Goal: Task Accomplishment & Management: Manage account settings

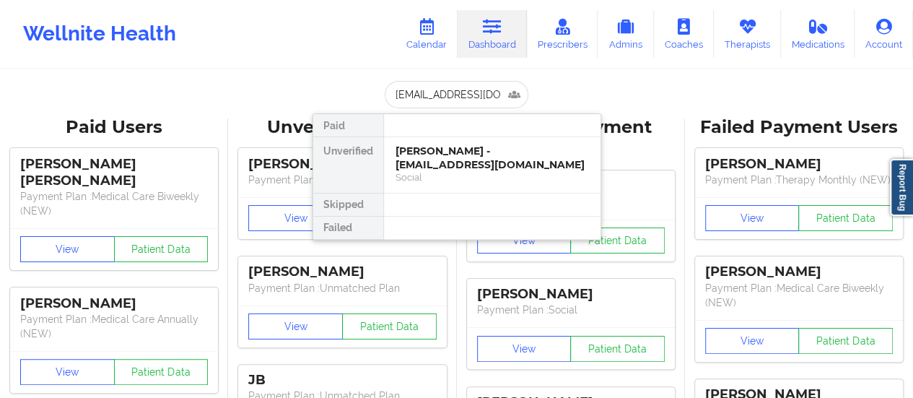
click at [424, 171] on div "Social" at bounding box center [492, 177] width 193 height 12
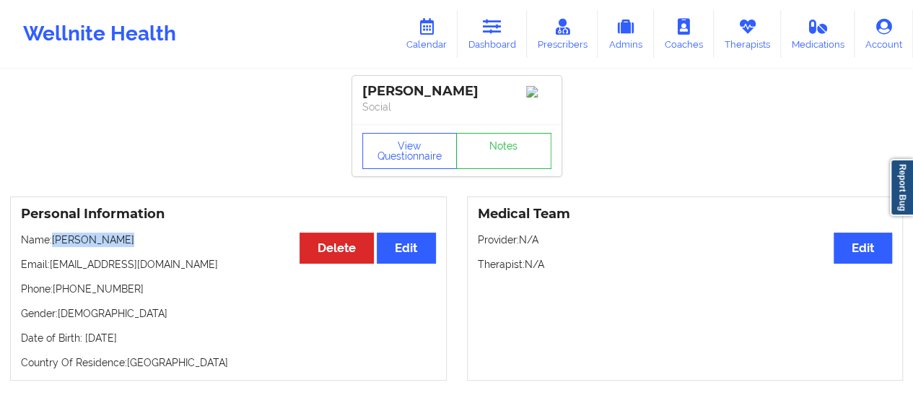
drag, startPoint x: 160, startPoint y: 242, endPoint x: 54, endPoint y: 241, distance: 106.1
click at [54, 241] on p "Name: [PERSON_NAME]" at bounding box center [228, 239] width 415 height 14
copy p "[PERSON_NAME]"
click at [423, 248] on button "Edit" at bounding box center [406, 247] width 58 height 31
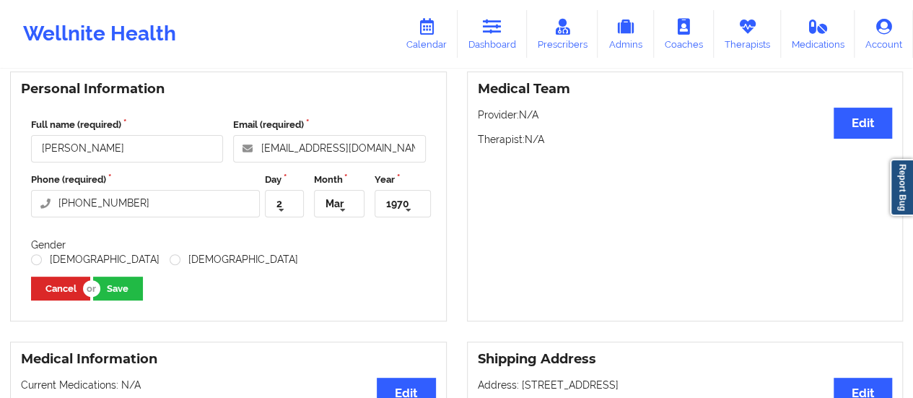
scroll to position [123, 0]
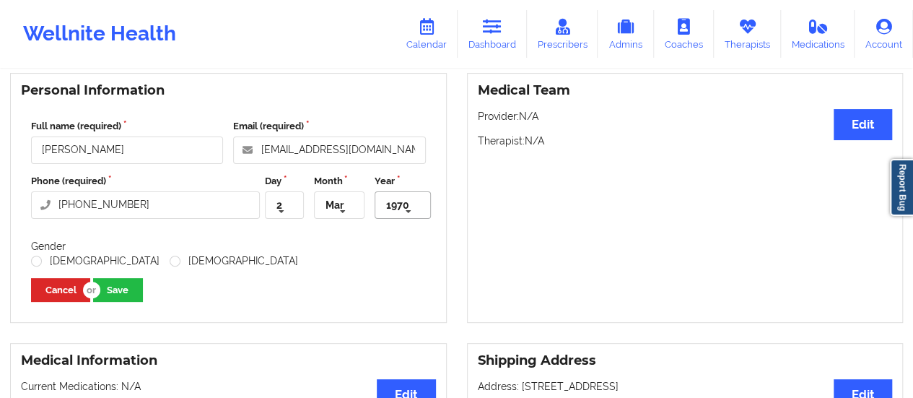
click at [401, 208] on icon at bounding box center [409, 212] width 22 height 27
click at [408, 308] on span "1964" at bounding box center [399, 314] width 22 height 12
click at [43, 259] on label "[DEMOGRAPHIC_DATA]" at bounding box center [95, 261] width 128 height 12
click at [43, 259] on input "[DEMOGRAPHIC_DATA]" at bounding box center [37, 261] width 12 height 12
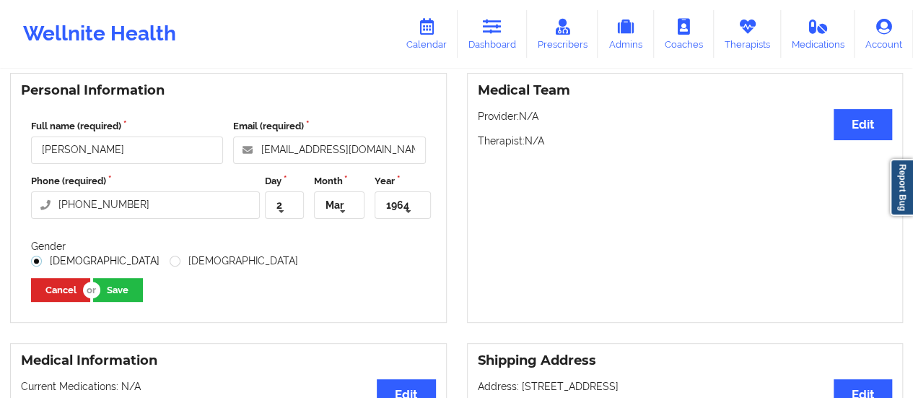
radio input "true"
click at [123, 294] on button "Save" at bounding box center [118, 290] width 50 height 24
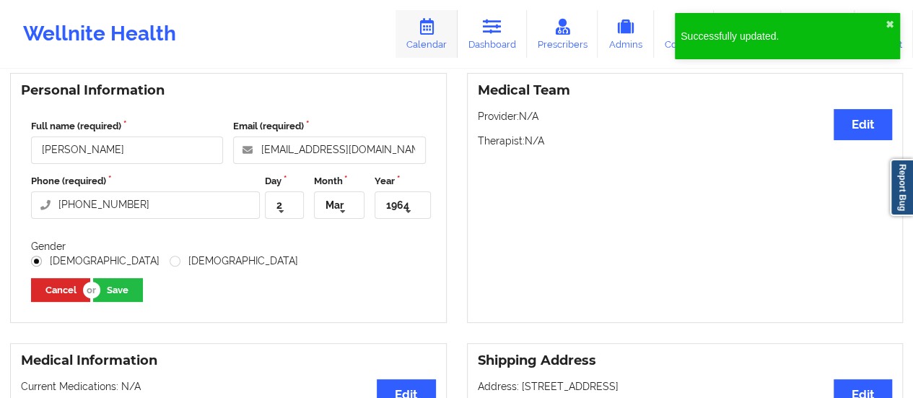
click at [428, 41] on link "Calendar" at bounding box center [427, 34] width 62 height 48
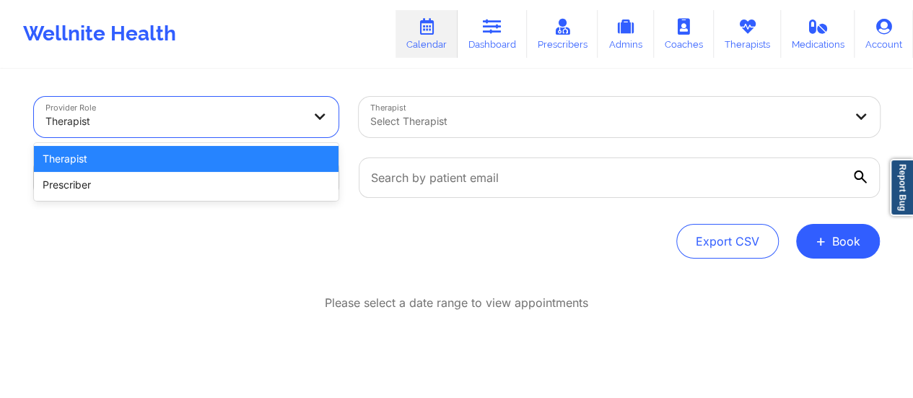
click at [243, 126] on div at bounding box center [173, 121] width 257 height 17
click at [232, 152] on div "Therapist" at bounding box center [186, 159] width 305 height 26
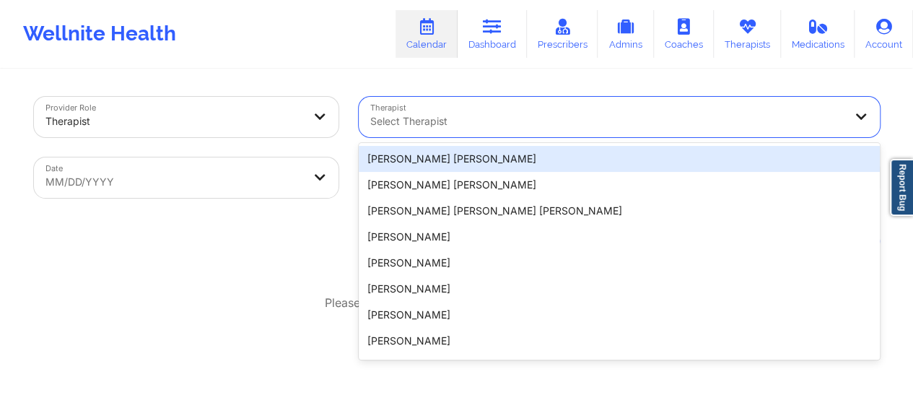
click at [445, 128] on div at bounding box center [607, 121] width 474 height 17
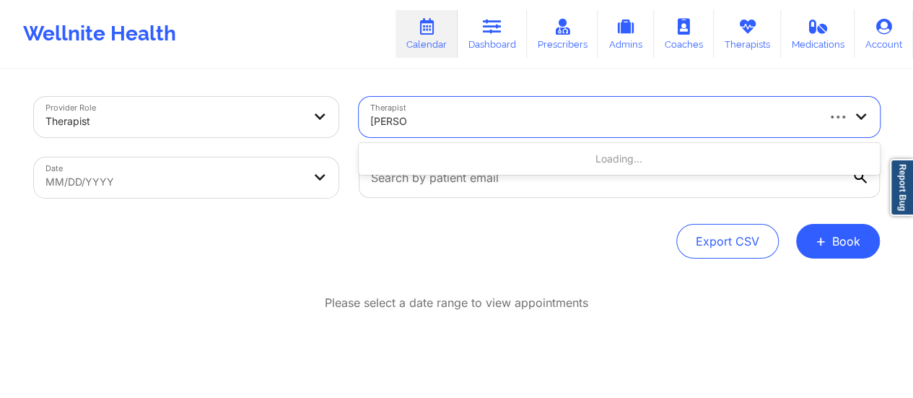
type input "[PERSON_NAME]"
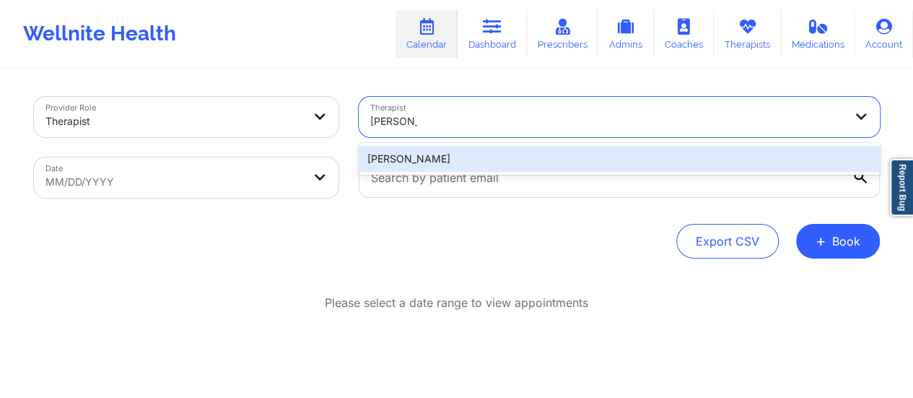
click at [443, 158] on div "[PERSON_NAME]" at bounding box center [619, 159] width 521 height 26
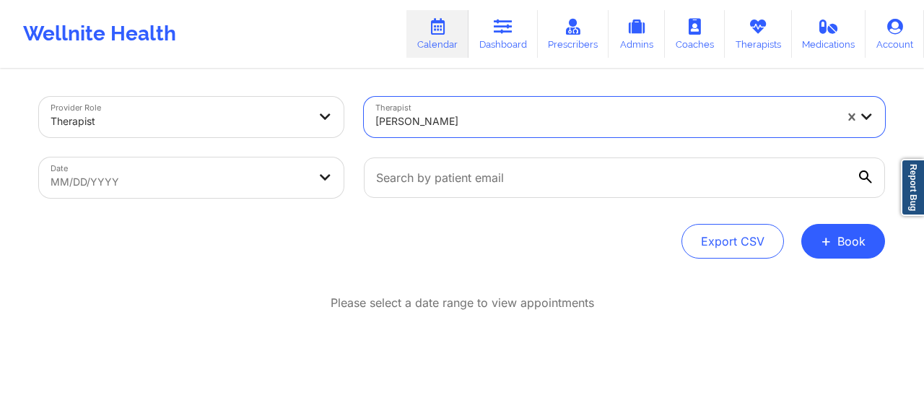
click at [276, 195] on body "Wellnite Health Calendar Dashboard Prescribers Admins Coaches Therapists Medica…" at bounding box center [462, 199] width 924 height 398
select select "2025-8"
select select "2025-9"
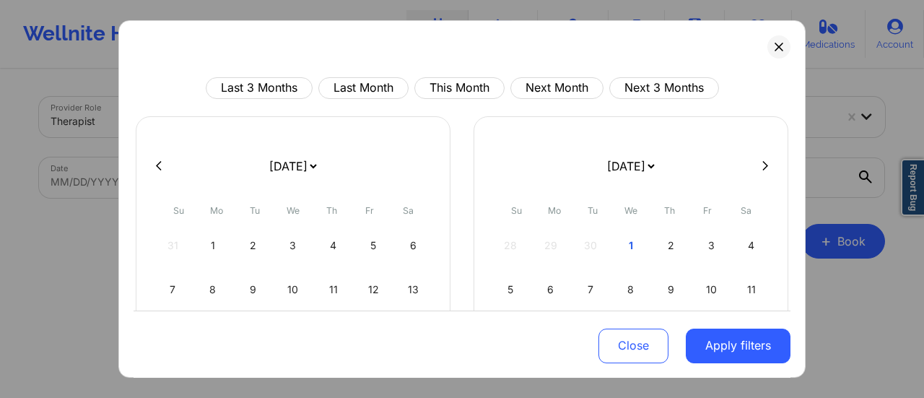
click at [294, 165] on select "[DATE] [DATE] [DATE] [DATE] [DATE] [DATE] [DATE] [DATE] [DATE] [DATE] [DATE] [D…" at bounding box center [292, 166] width 53 height 40
select select "2025-9"
select select "2025-10"
click at [286, 246] on div "1" at bounding box center [293, 245] width 37 height 40
select select "2025-9"
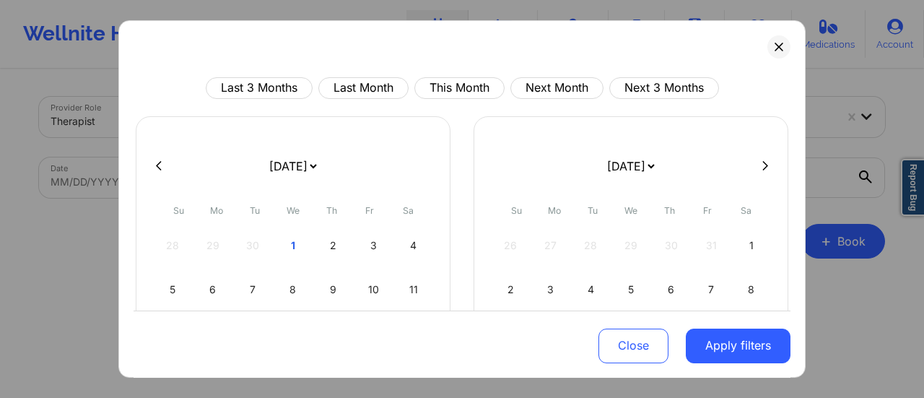
select select "2025-10"
select select "2025-9"
select select "2025-10"
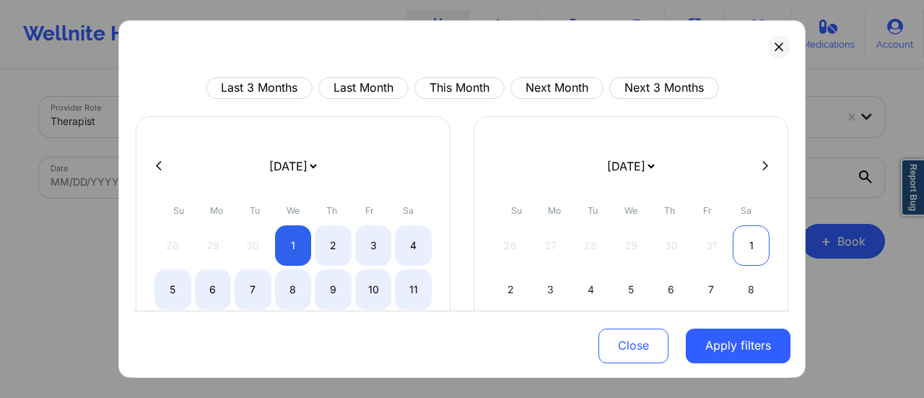
click at [737, 241] on div "1" at bounding box center [751, 245] width 37 height 40
select select "2025-9"
select select "2025-10"
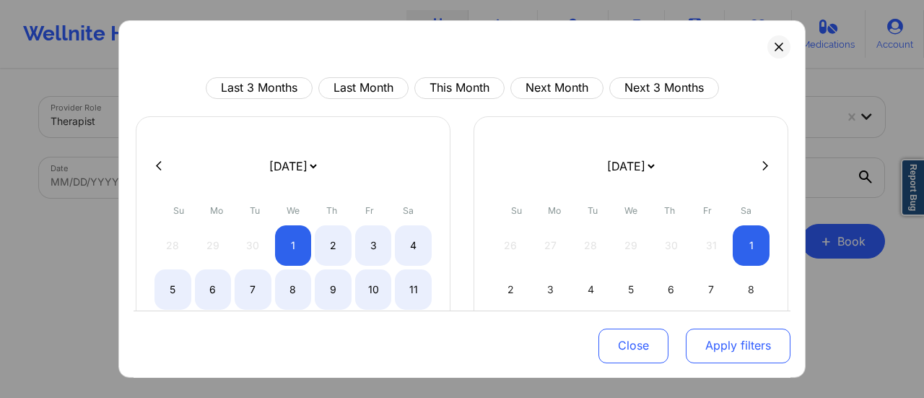
click at [728, 343] on button "Apply filters" at bounding box center [738, 345] width 105 height 35
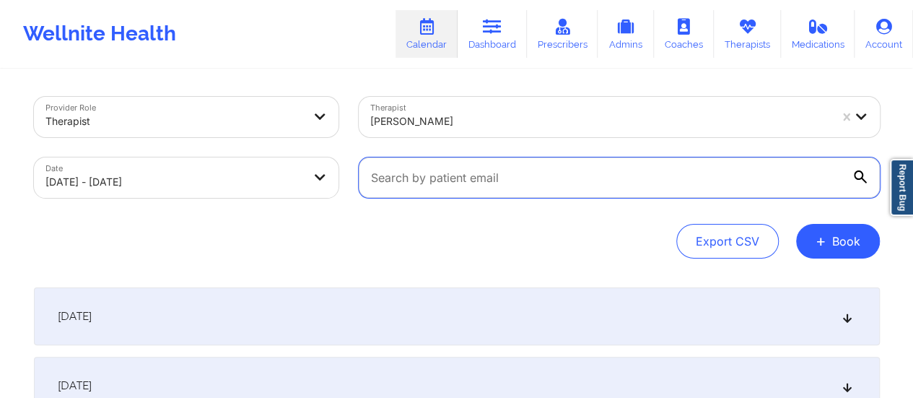
click at [618, 167] on input "text" at bounding box center [619, 177] width 521 height 40
paste input "[EMAIL_ADDRESS][DOMAIN_NAME]"
type input "[EMAIL_ADDRESS][DOMAIN_NAME]"
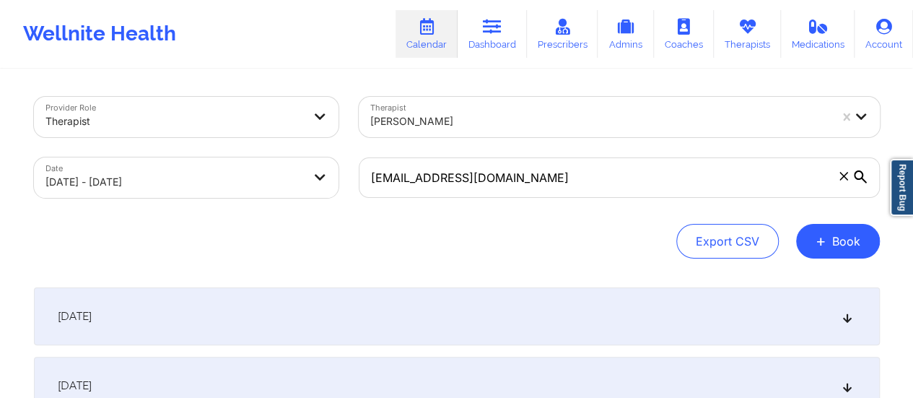
click at [455, 328] on div "[DATE]" at bounding box center [457, 316] width 846 height 58
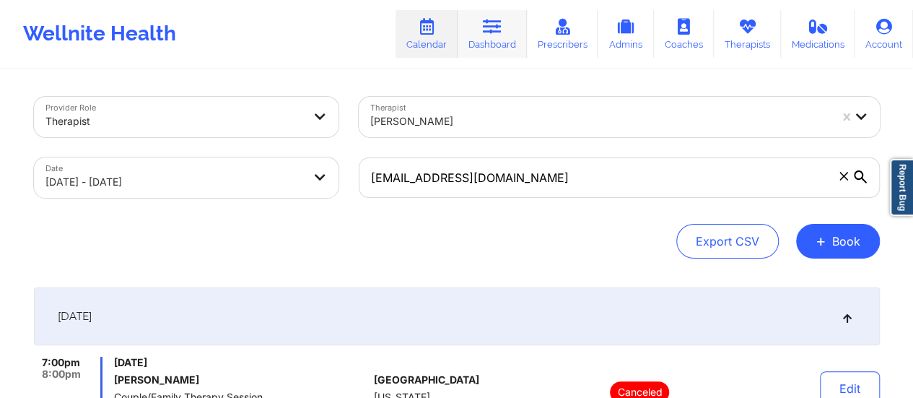
click at [472, 50] on link "Dashboard" at bounding box center [492, 34] width 69 height 48
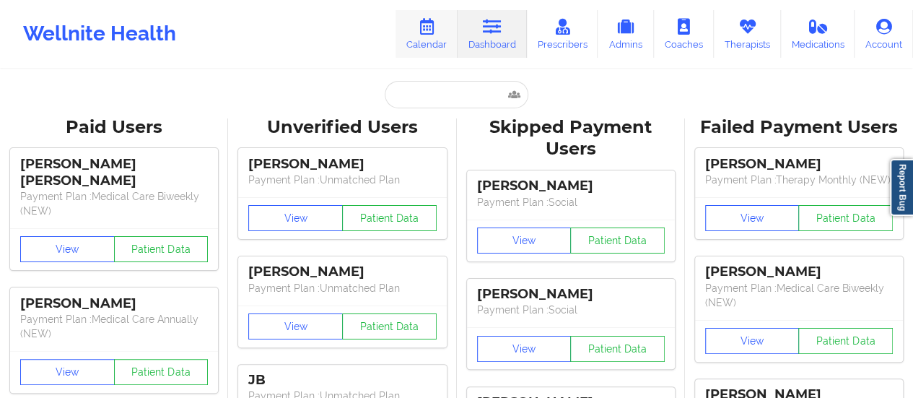
click at [443, 41] on link "Calendar" at bounding box center [427, 34] width 62 height 48
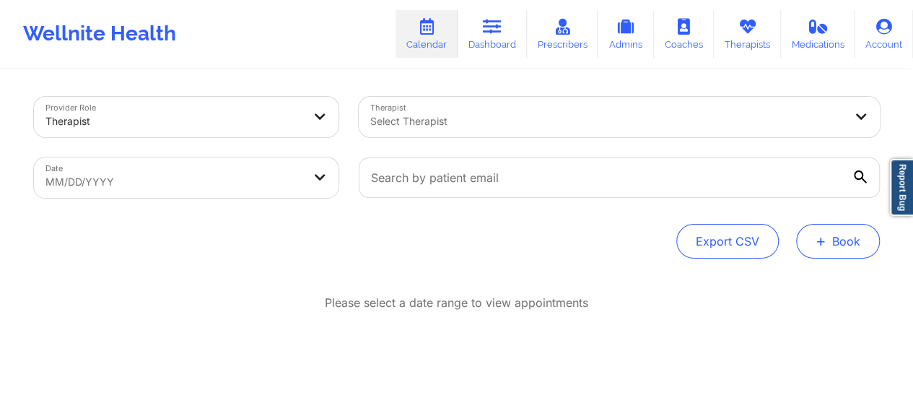
click at [838, 257] on button "+ Book" at bounding box center [838, 241] width 84 height 35
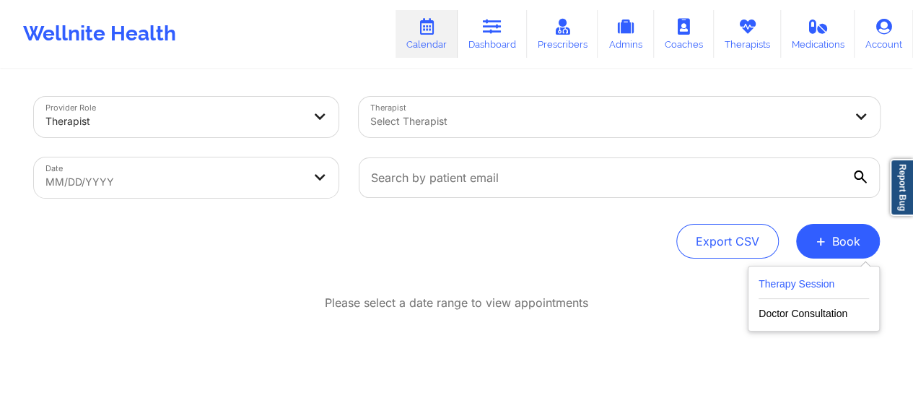
click at [787, 289] on button "Therapy Session" at bounding box center [814, 287] width 110 height 24
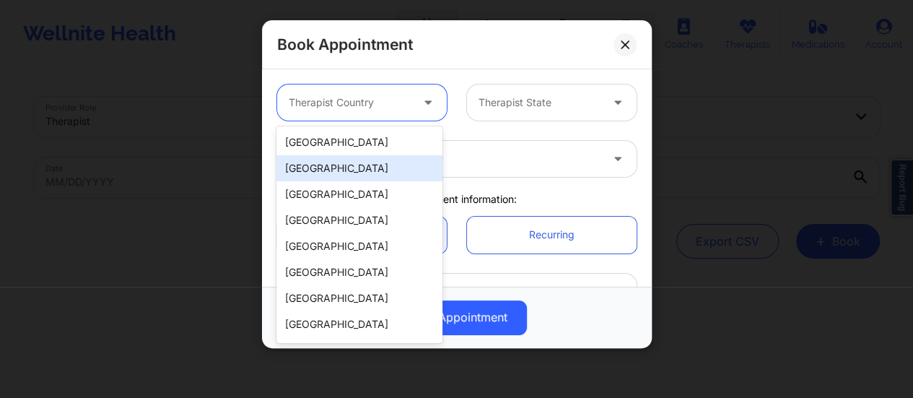
drag, startPoint x: 353, startPoint y: 109, endPoint x: 341, endPoint y: 171, distance: 63.3
click at [341, 171] on body "Wellnite Health Calendar Dashboard Prescribers Admins Coaches Therapists Medica…" at bounding box center [456, 199] width 913 height 398
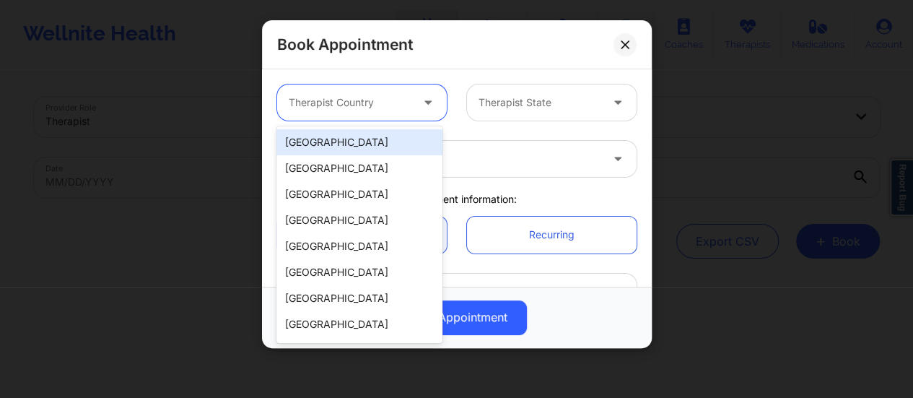
click at [335, 147] on div "[GEOGRAPHIC_DATA]" at bounding box center [359, 142] width 166 height 26
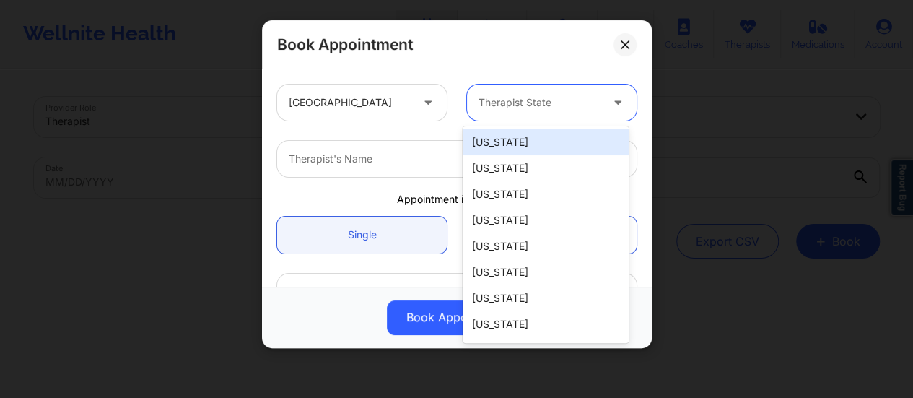
click at [558, 105] on div at bounding box center [540, 102] width 122 height 17
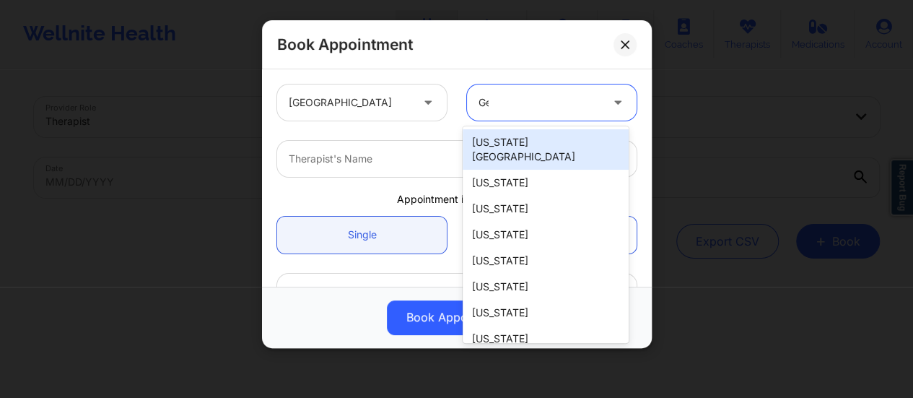
type input "Geo"
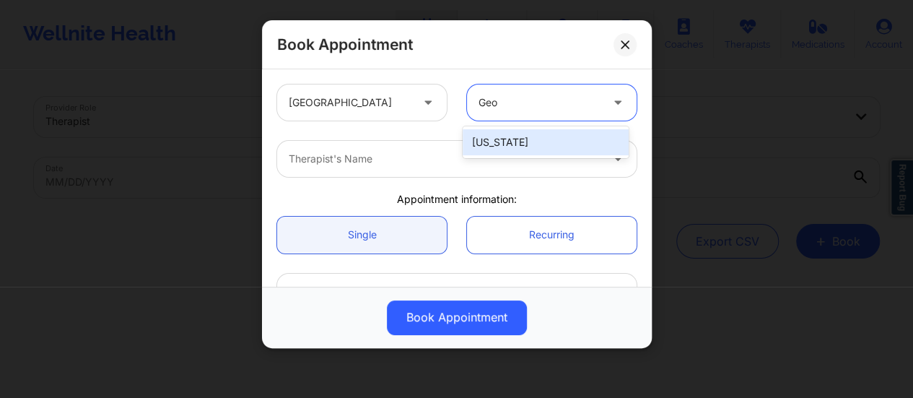
click at [547, 130] on div "[US_STATE]" at bounding box center [546, 142] width 166 height 26
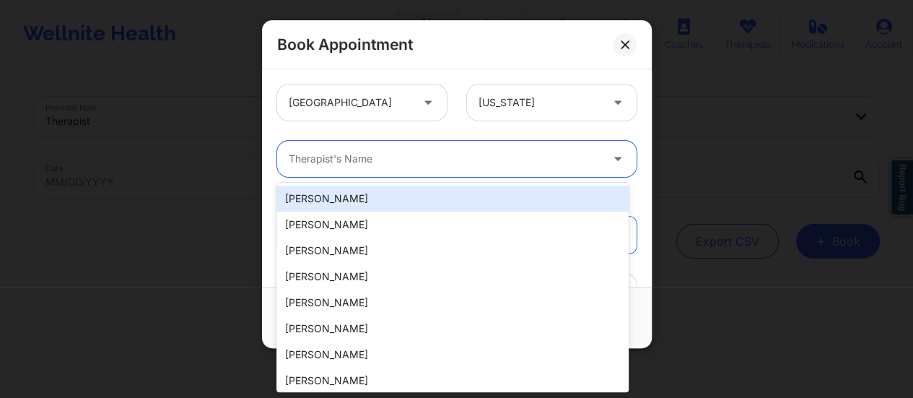
click at [439, 161] on div at bounding box center [445, 158] width 312 height 17
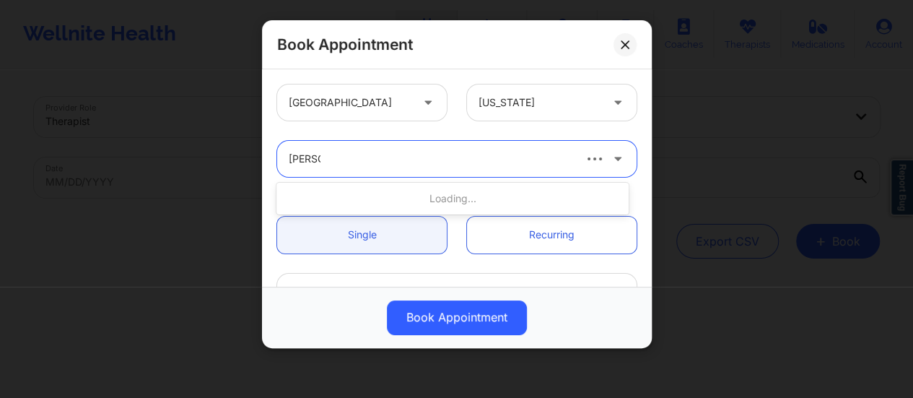
type input "[PERSON_NAME]"
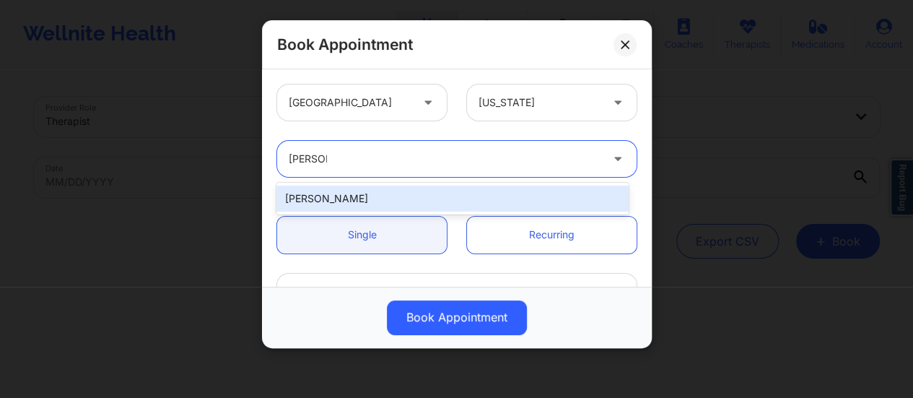
click at [413, 202] on div "[PERSON_NAME]" at bounding box center [452, 199] width 352 height 26
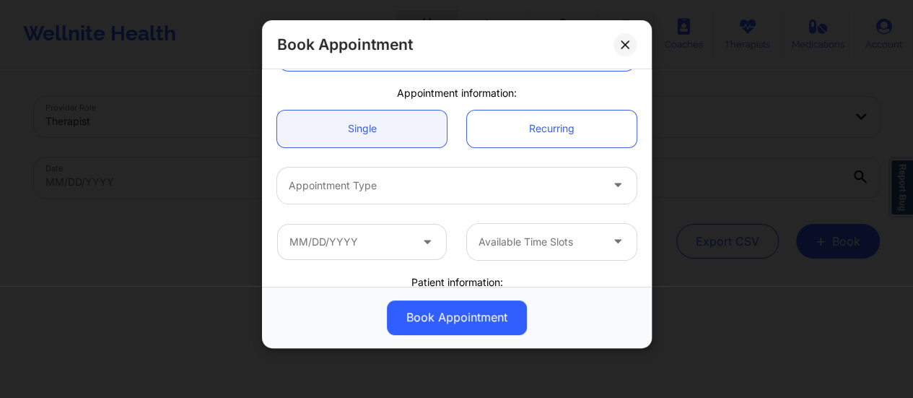
scroll to position [107, 0]
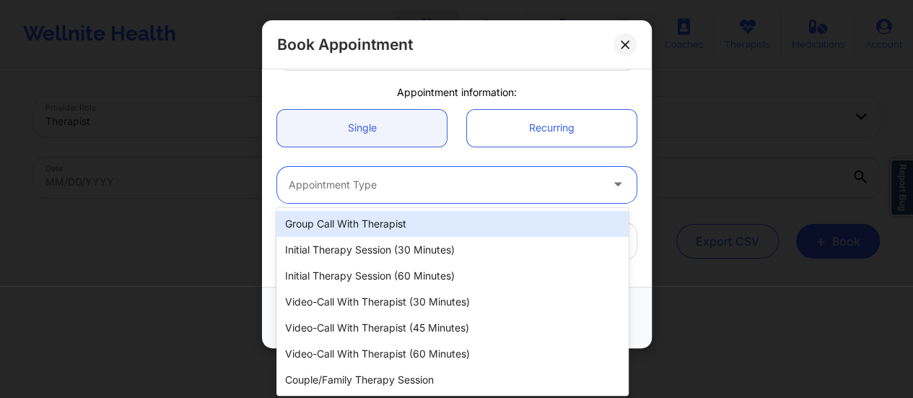
click at [394, 188] on div at bounding box center [445, 184] width 312 height 17
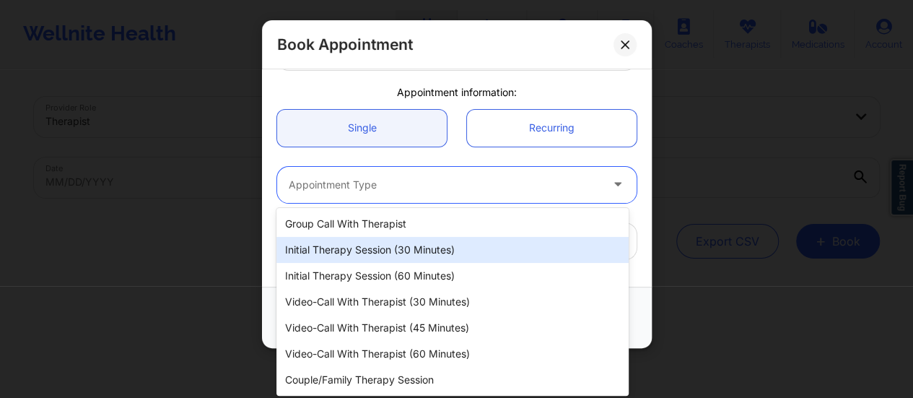
click at [412, 245] on div "Initial Therapy Session (30 minutes)" at bounding box center [452, 250] width 352 height 26
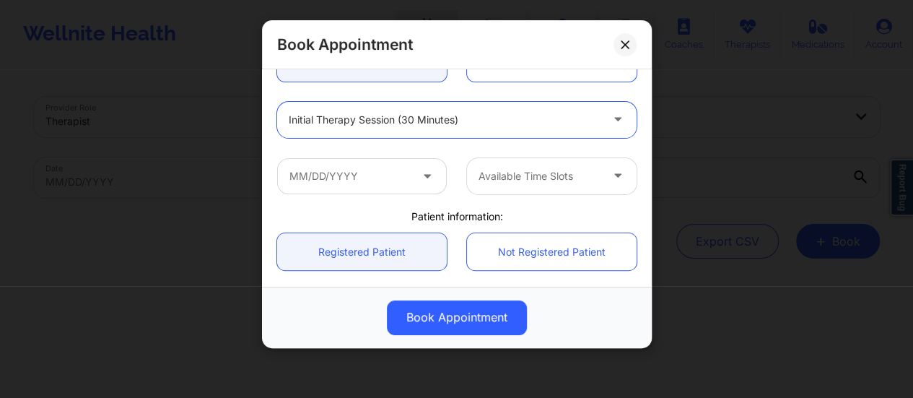
scroll to position [174, 0]
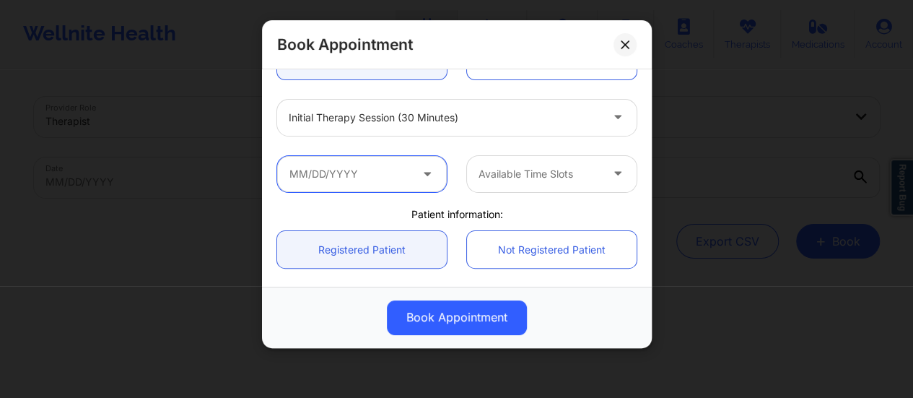
click at [409, 191] on input "text" at bounding box center [362, 174] width 170 height 36
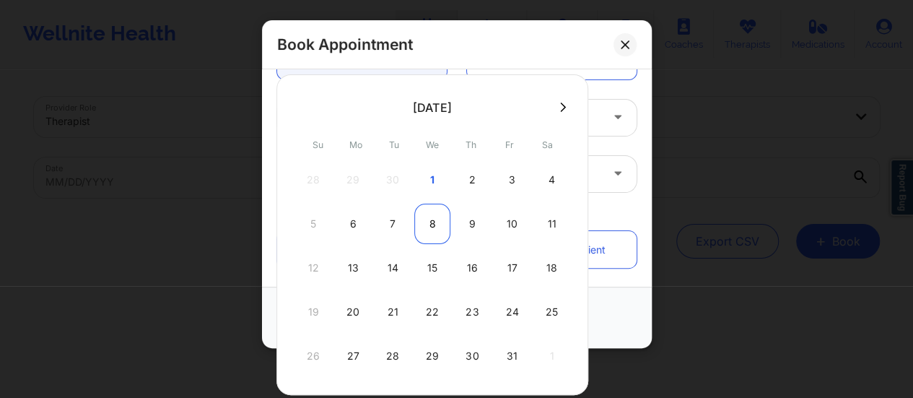
click at [418, 222] on div "8" at bounding box center [432, 224] width 36 height 40
type input "[DATE]"
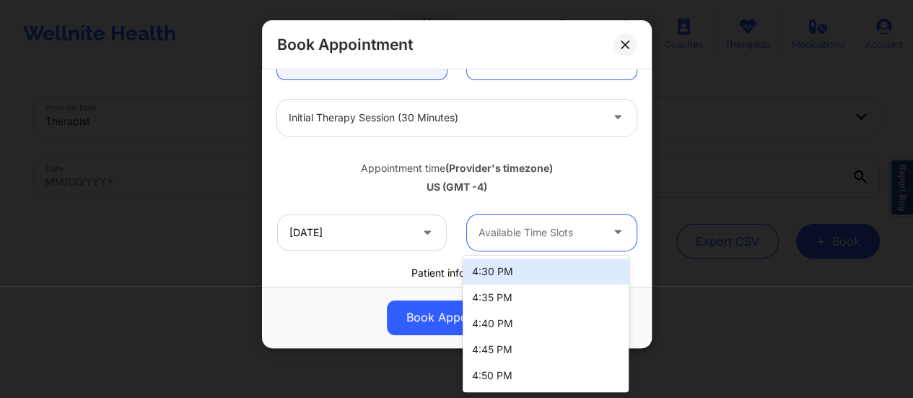
click at [538, 227] on div at bounding box center [540, 232] width 122 height 17
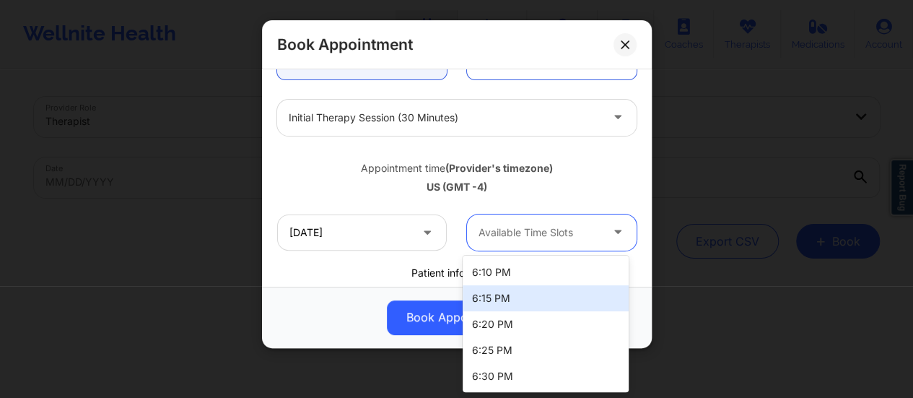
scroll to position [519, 0]
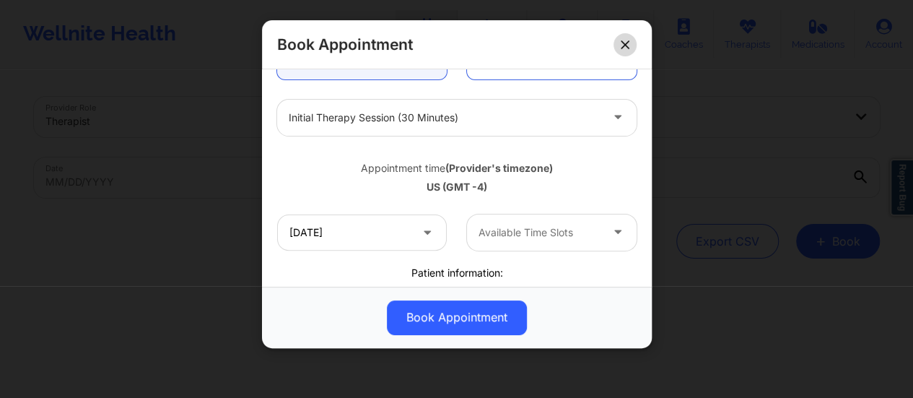
click at [629, 53] on button at bounding box center [625, 44] width 23 height 23
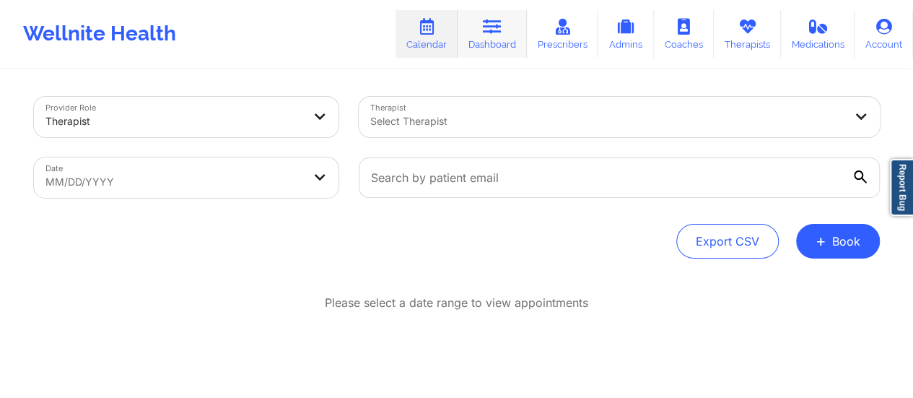
click at [515, 24] on link "Dashboard" at bounding box center [492, 34] width 69 height 48
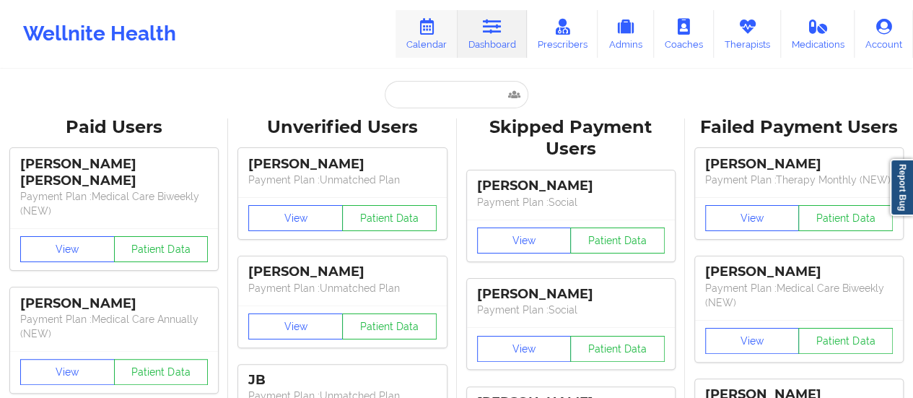
click at [440, 24] on link "Calendar" at bounding box center [427, 34] width 62 height 48
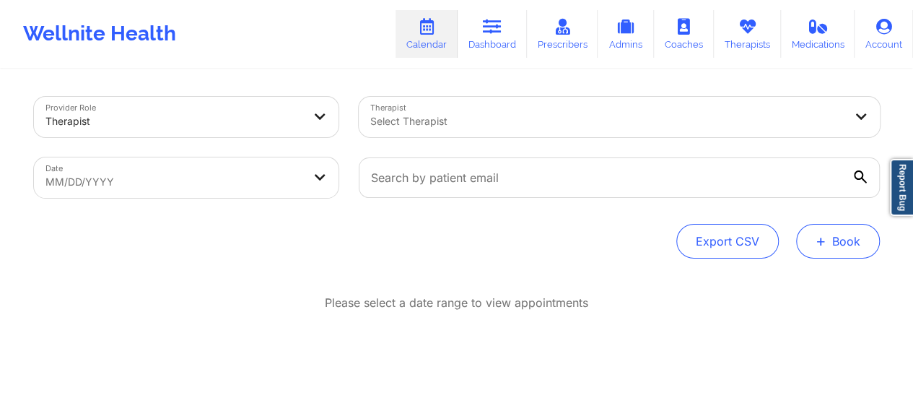
click at [808, 244] on button "+ Book" at bounding box center [838, 241] width 84 height 35
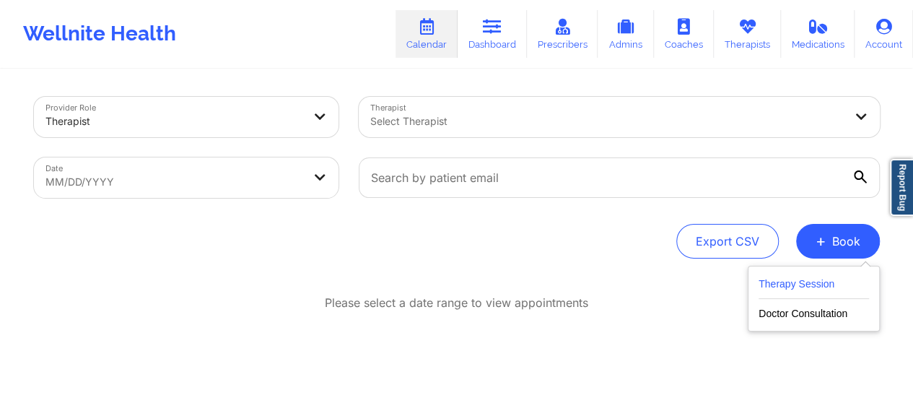
click at [827, 290] on button "Therapy Session" at bounding box center [814, 287] width 110 height 24
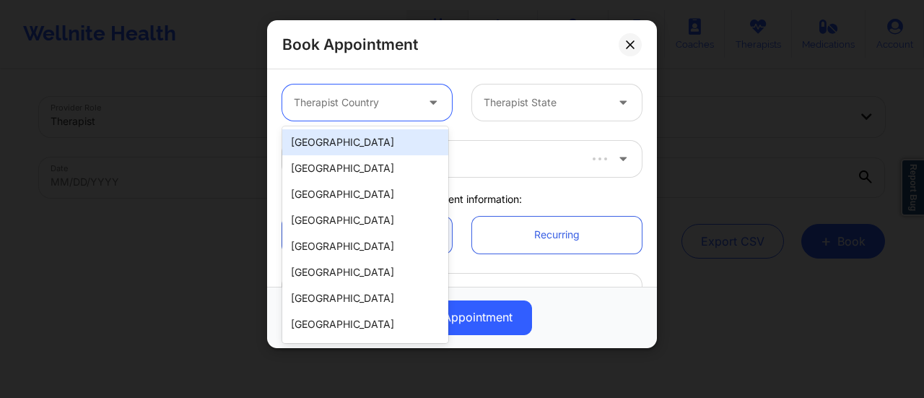
click at [375, 97] on div at bounding box center [355, 102] width 122 height 17
click at [342, 147] on div "[GEOGRAPHIC_DATA]" at bounding box center [365, 142] width 166 height 26
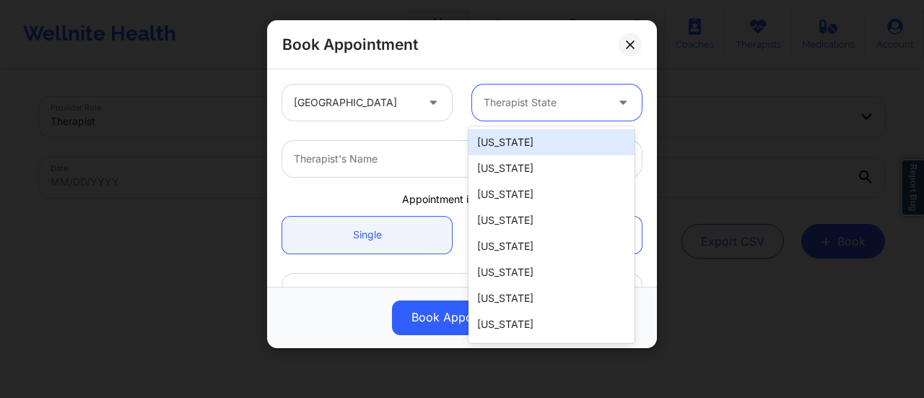
click at [513, 99] on div at bounding box center [545, 102] width 122 height 17
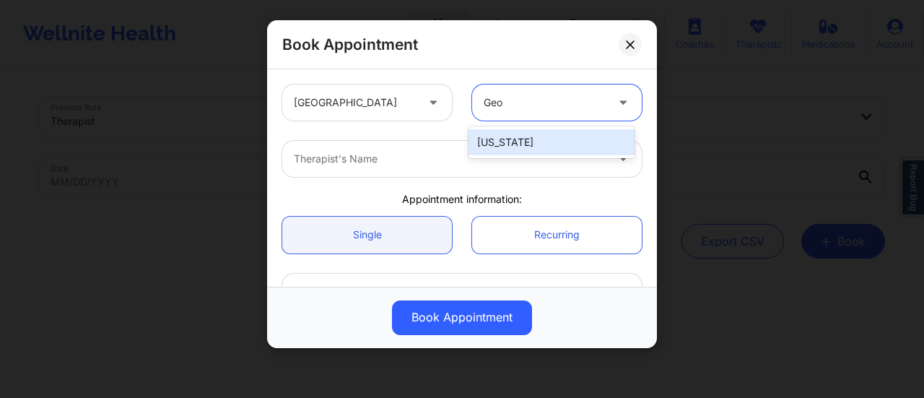
type input "Geor"
click at [520, 136] on div "[US_STATE]" at bounding box center [552, 142] width 166 height 26
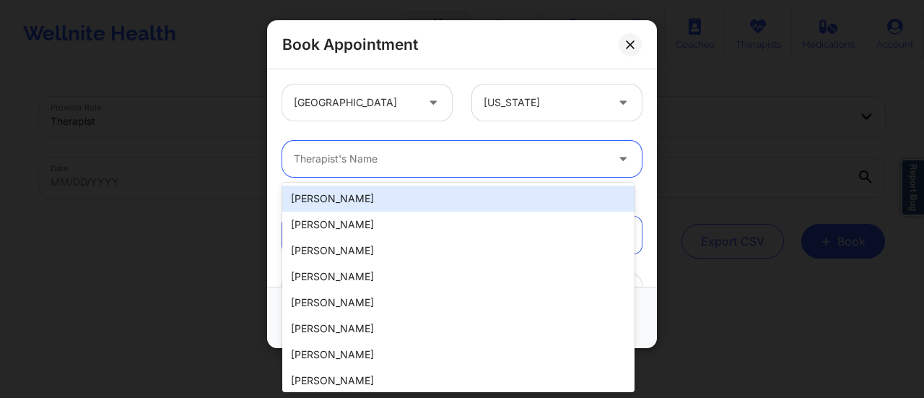
click at [450, 167] on div "Therapist's Name" at bounding box center [444, 159] width 325 height 36
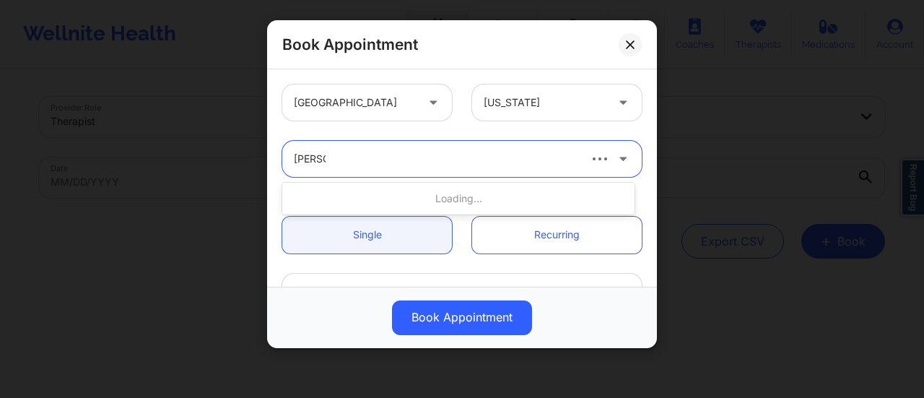
type input "[PERSON_NAME]"
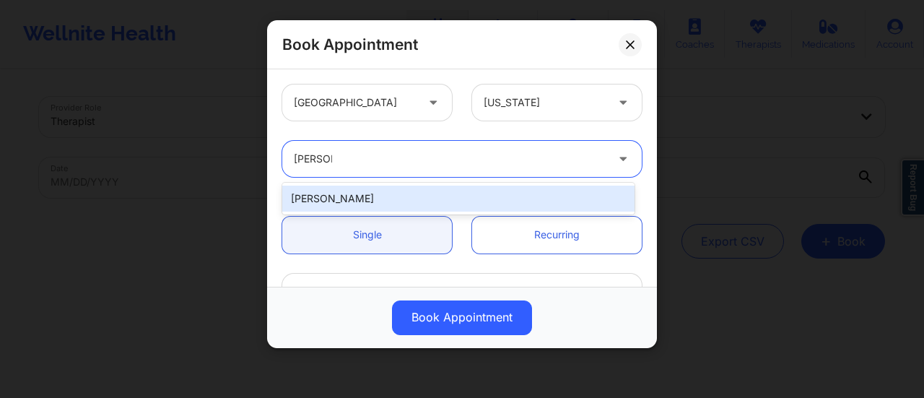
click at [416, 204] on div "[PERSON_NAME]" at bounding box center [458, 199] width 352 height 26
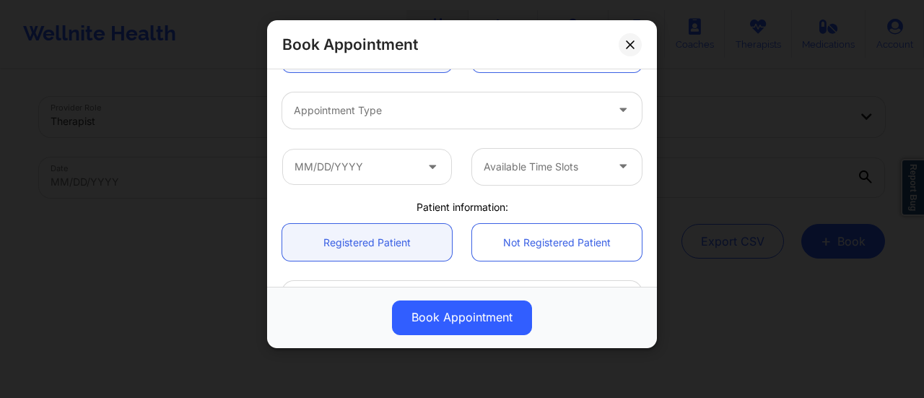
scroll to position [199, 0]
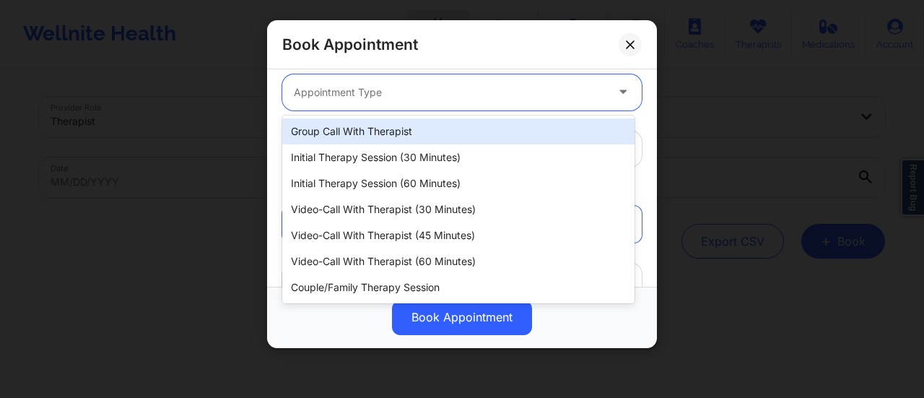
click at [387, 97] on div at bounding box center [450, 92] width 312 height 17
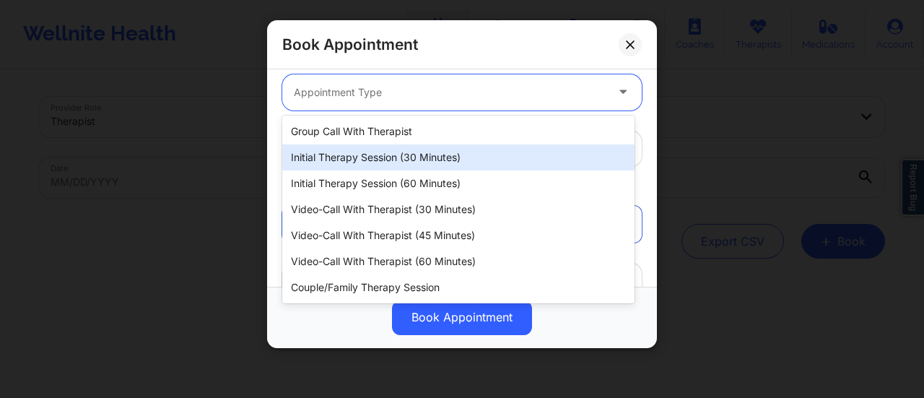
click at [381, 154] on div "Initial Therapy Session (30 minutes)" at bounding box center [458, 157] width 352 height 26
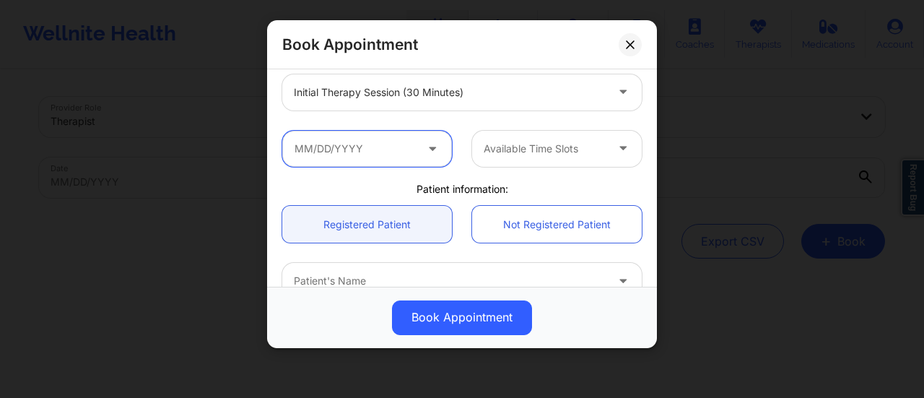
click at [410, 152] on input "text" at bounding box center [367, 149] width 170 height 36
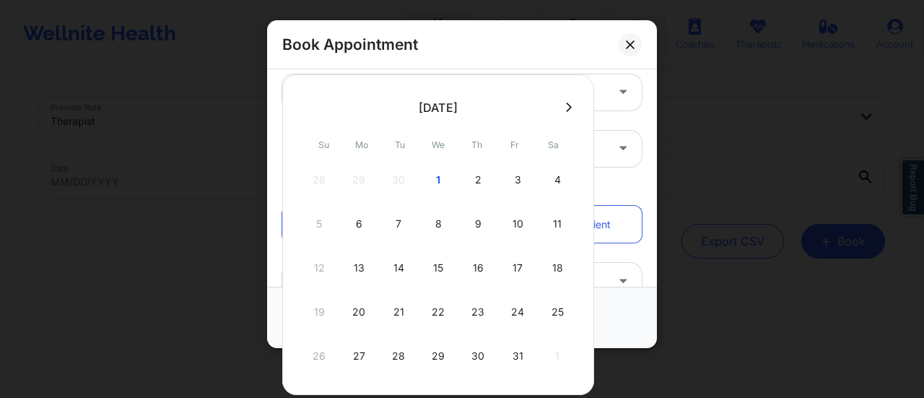
click at [429, 225] on div "8" at bounding box center [438, 224] width 36 height 40
type input "[DATE]"
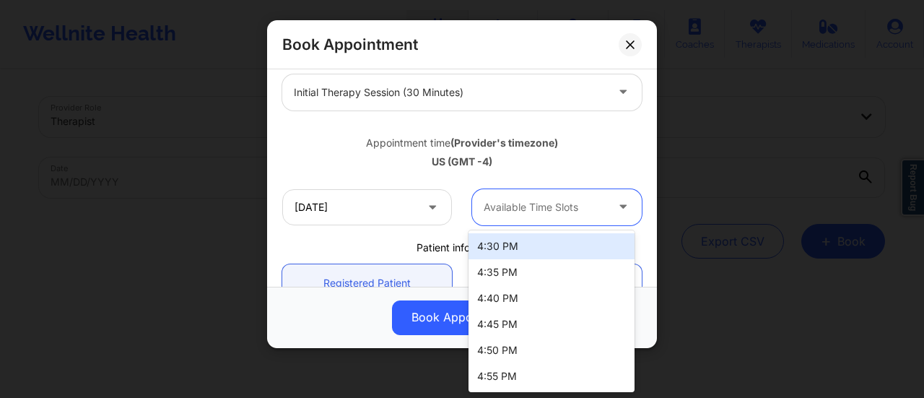
click at [560, 201] on div at bounding box center [545, 207] width 122 height 17
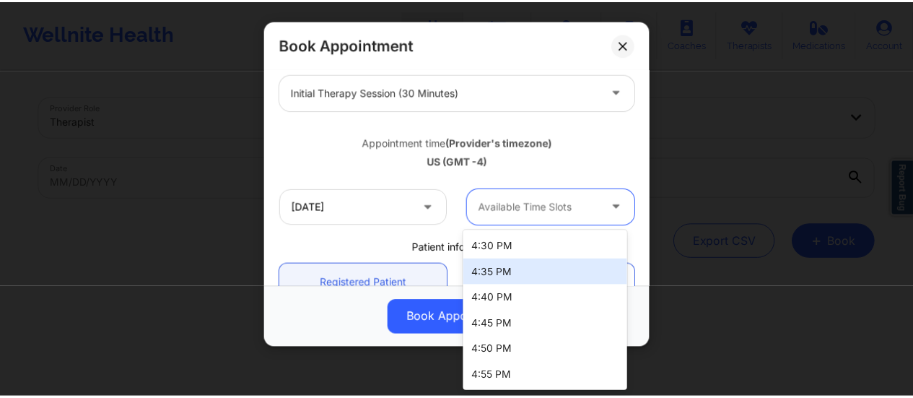
scroll to position [494, 0]
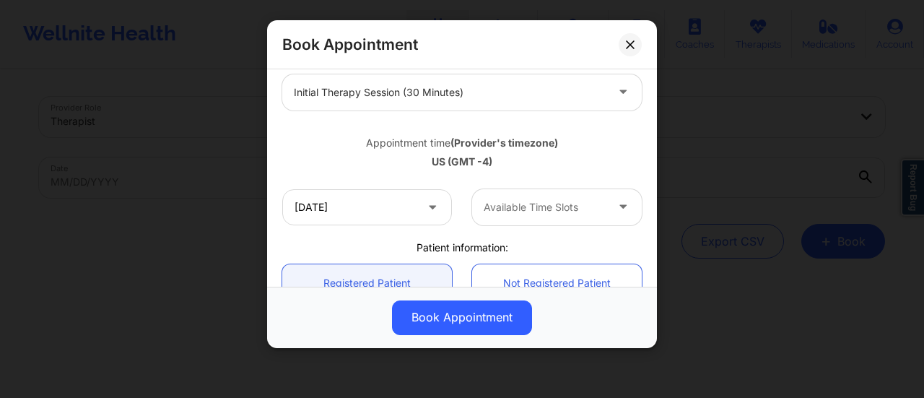
click at [394, 167] on div "US (GMT -4)" at bounding box center [461, 161] width 359 height 14
click at [631, 48] on icon at bounding box center [630, 44] width 9 height 9
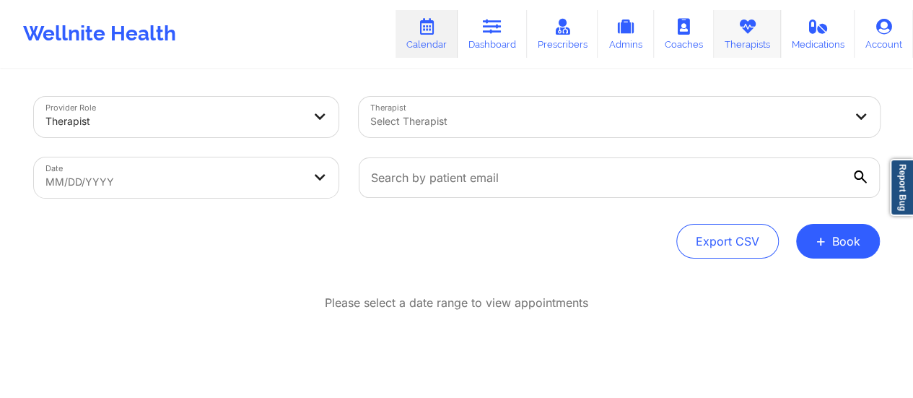
click at [759, 28] on link "Therapists" at bounding box center [747, 34] width 67 height 48
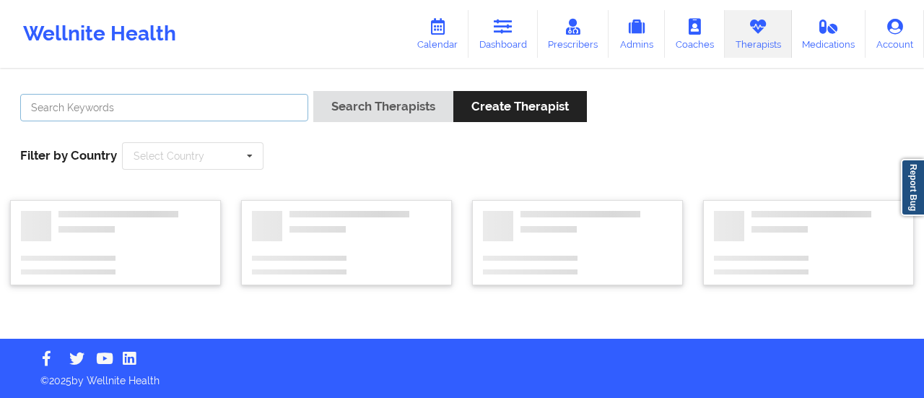
click at [248, 100] on input "text" at bounding box center [164, 107] width 288 height 27
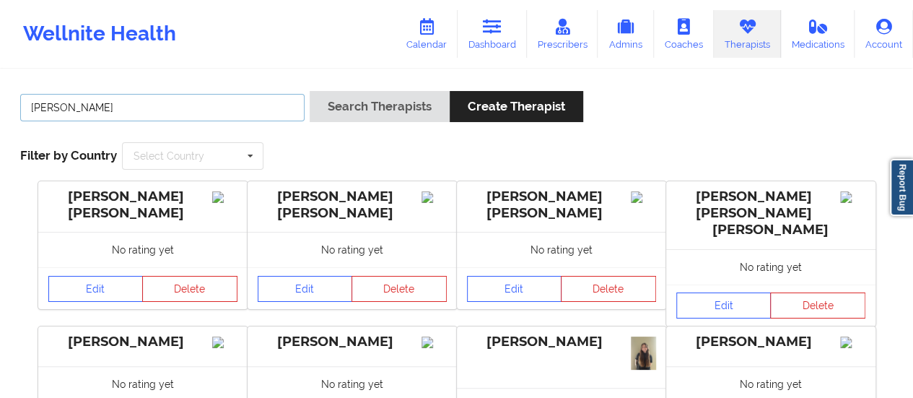
type input "[PERSON_NAME]"
click at [310, 91] on button "Search Therapists" at bounding box center [380, 106] width 140 height 31
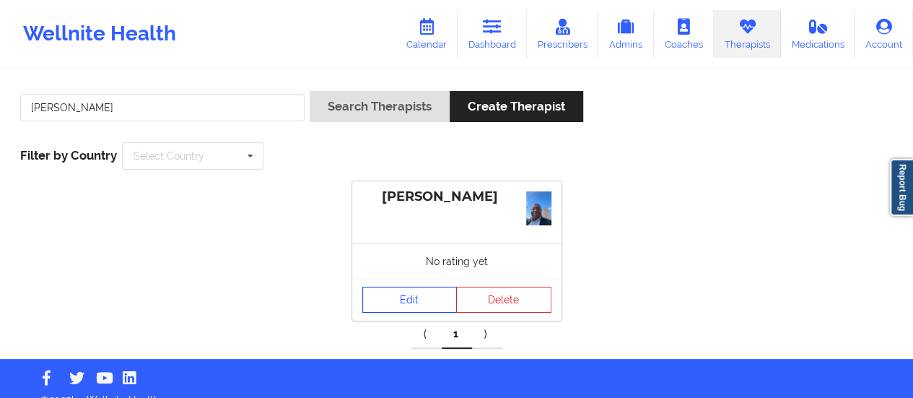
click at [413, 269] on div "Paul Egbe No rating yet Edit Delete" at bounding box center [456, 250] width 209 height 139
click at [417, 287] on link "Edit" at bounding box center [409, 300] width 95 height 26
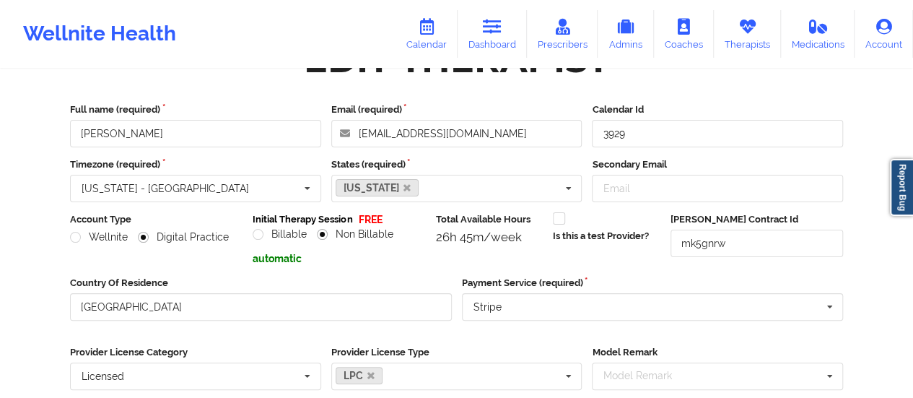
scroll to position [329, 0]
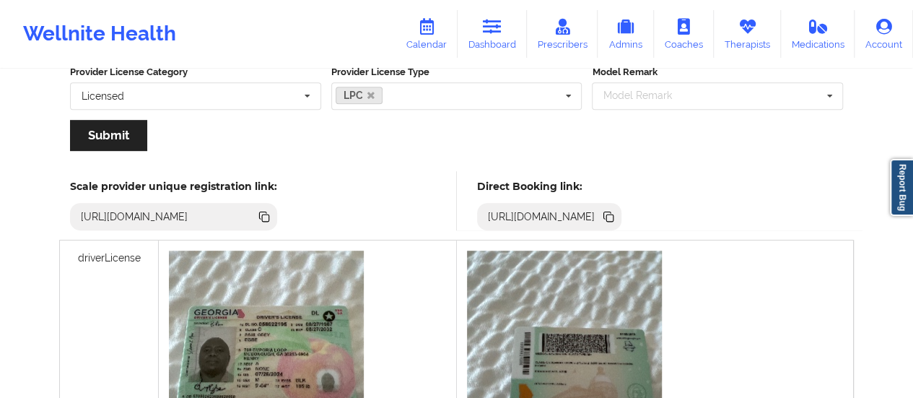
click at [622, 227] on div "https://www.wellnite.co/direct-booking/provider/67814806f3fa8ca9d7b05e15" at bounding box center [549, 216] width 145 height 27
click at [614, 217] on icon at bounding box center [609, 217] width 7 height 7
